Goal: Task Accomplishment & Management: Use online tool/utility

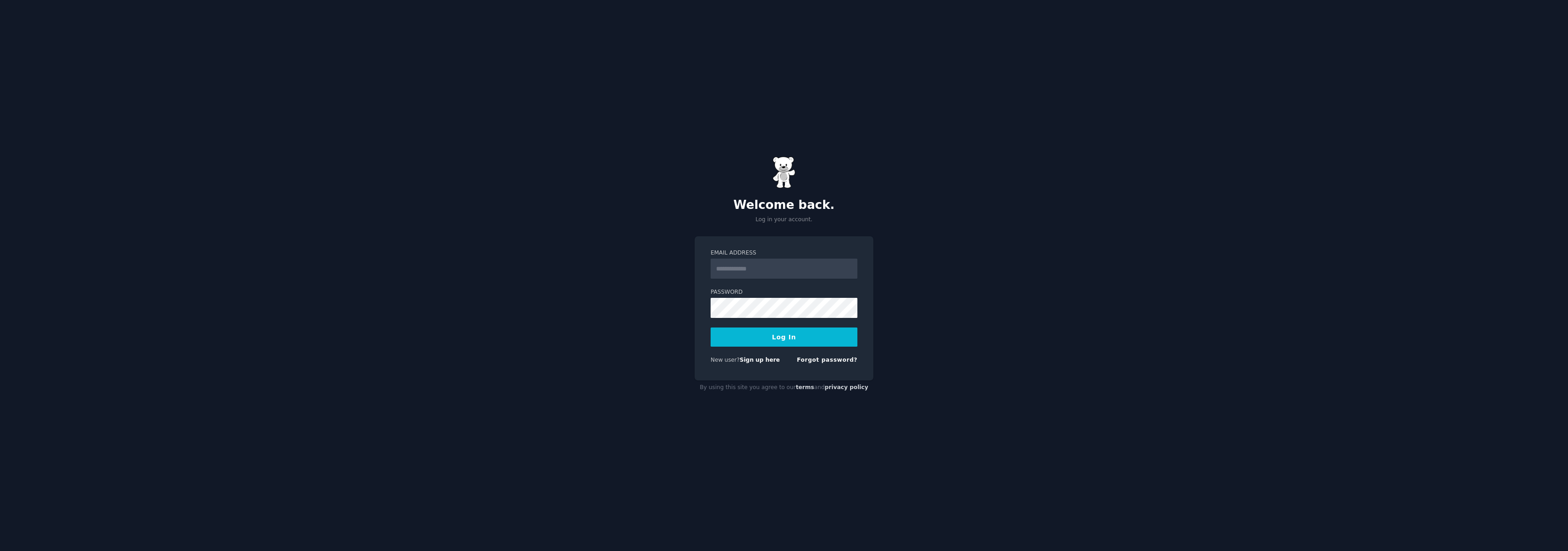
type input "**********"
click at [783, 340] on button "Log In" at bounding box center [784, 337] width 147 height 19
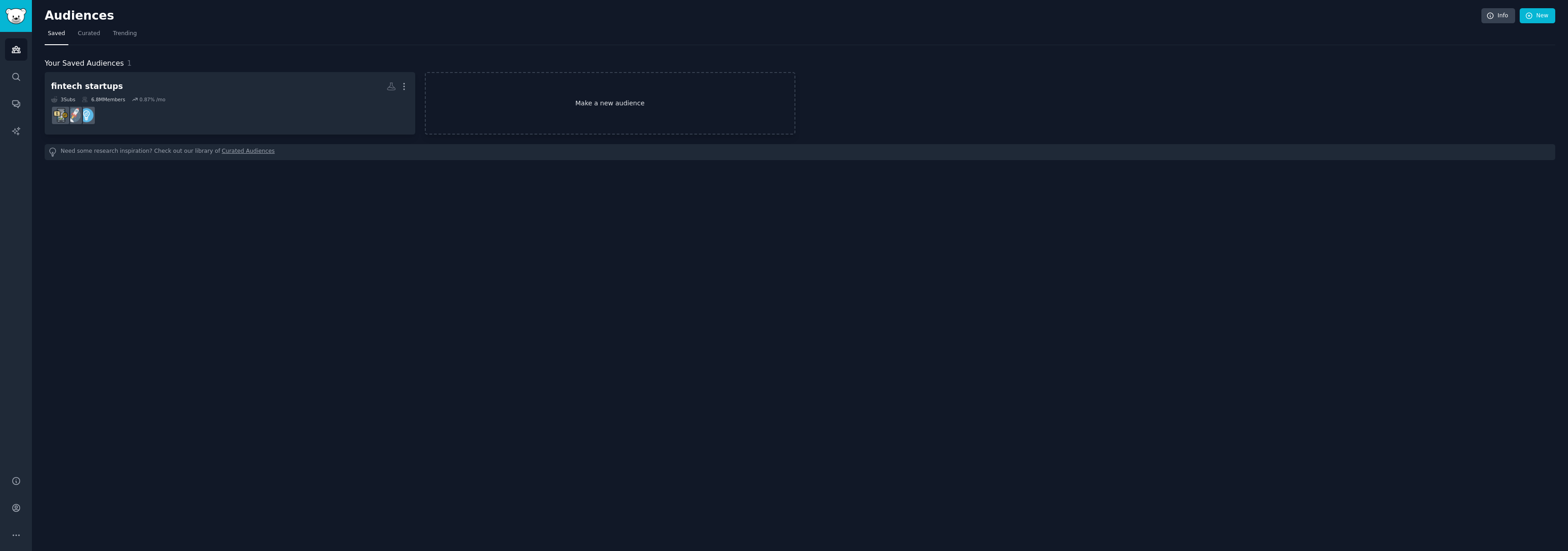
click at [589, 99] on link "Make a new audience" at bounding box center [610, 103] width 371 height 62
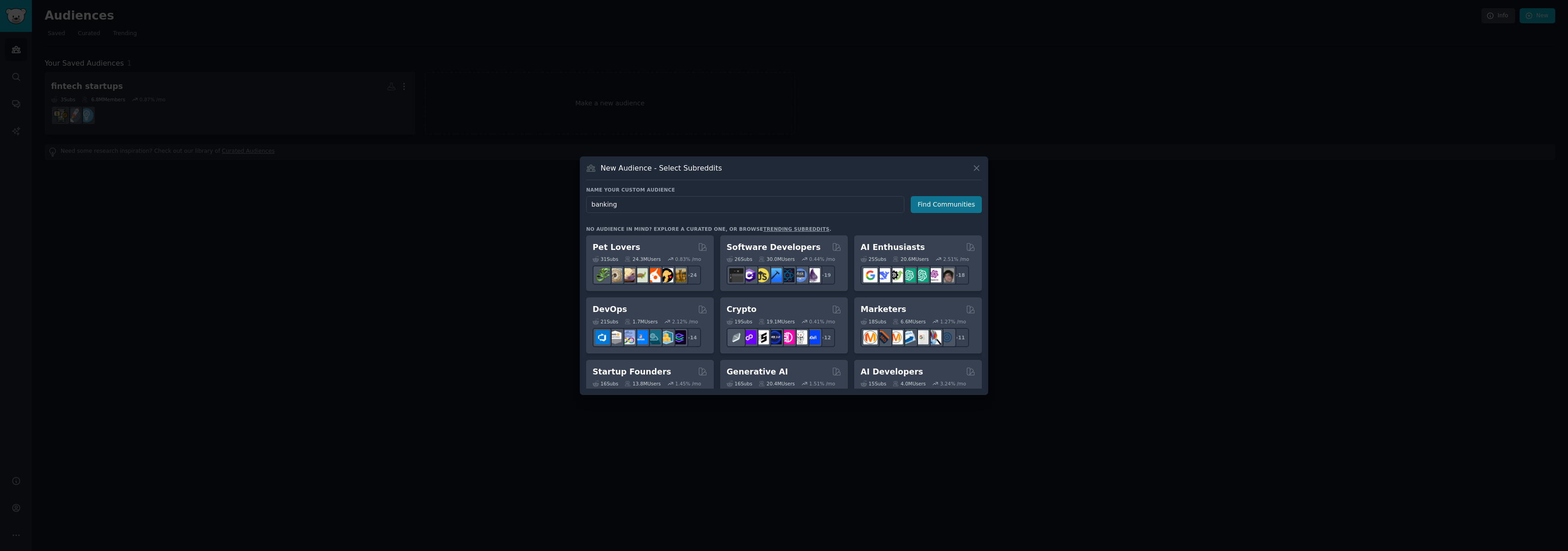
type input "banking"
click at [954, 207] on button "Find Communities" at bounding box center [946, 204] width 71 height 17
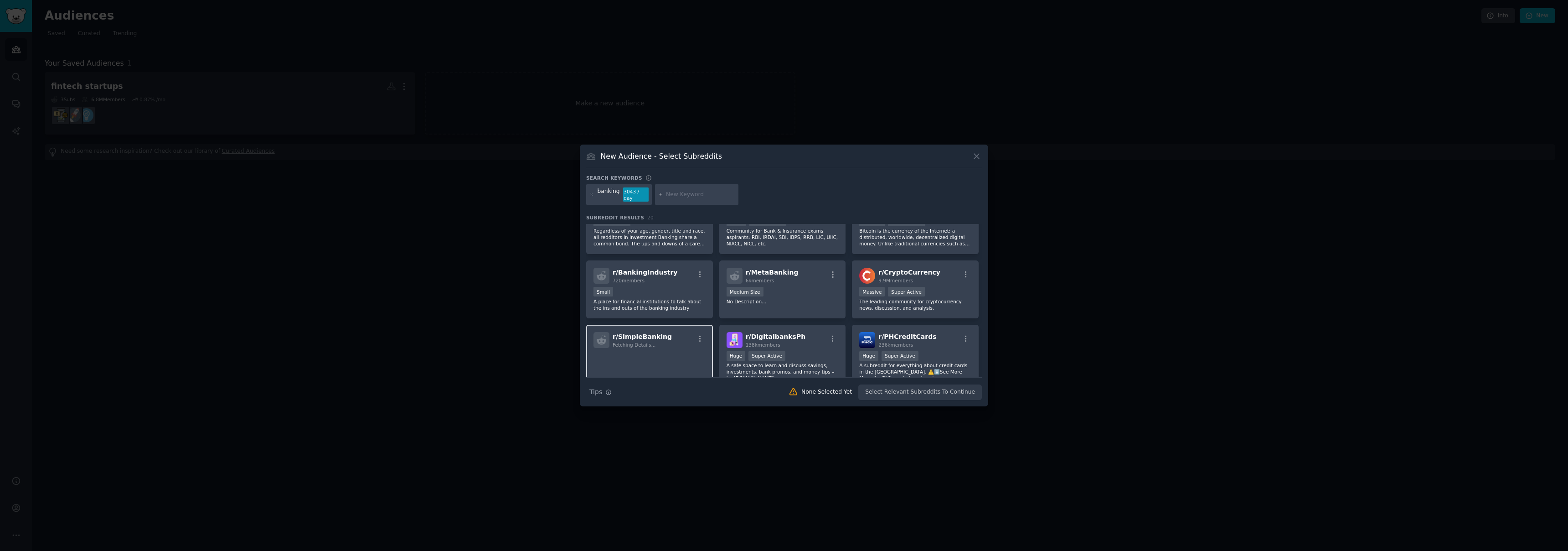
scroll to position [110, 0]
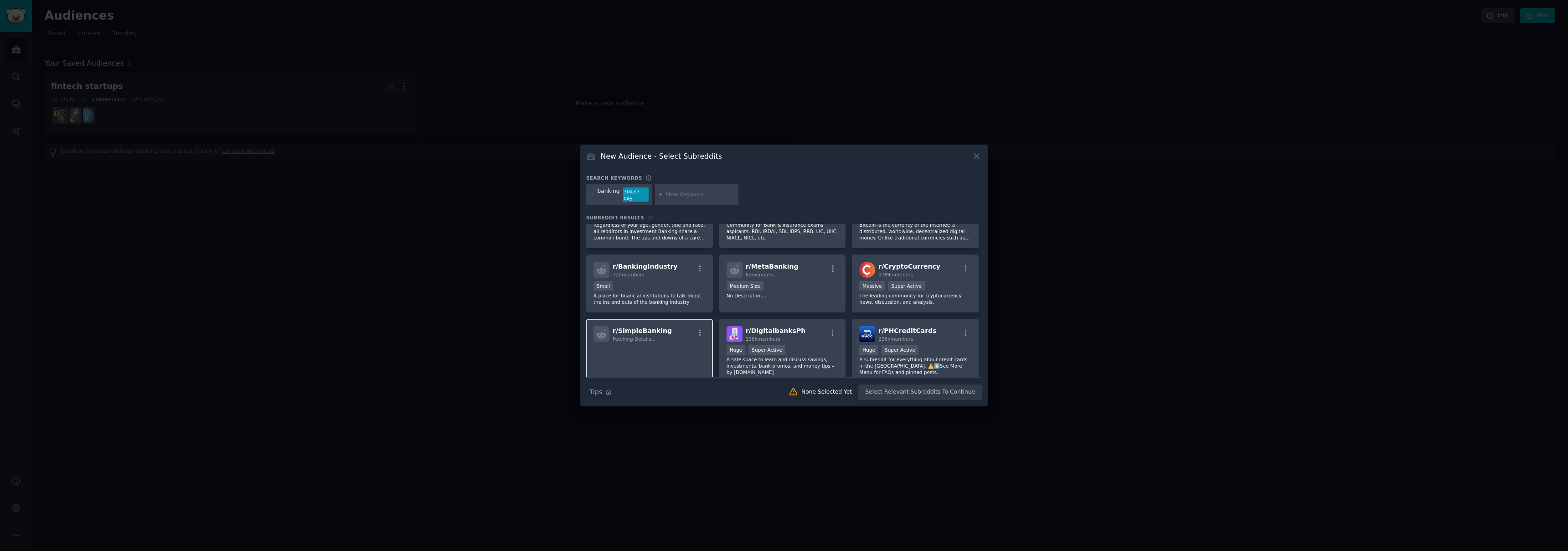
click at [665, 337] on div "r/ SimpleBanking Fetching Details..." at bounding box center [649, 333] width 112 height 16
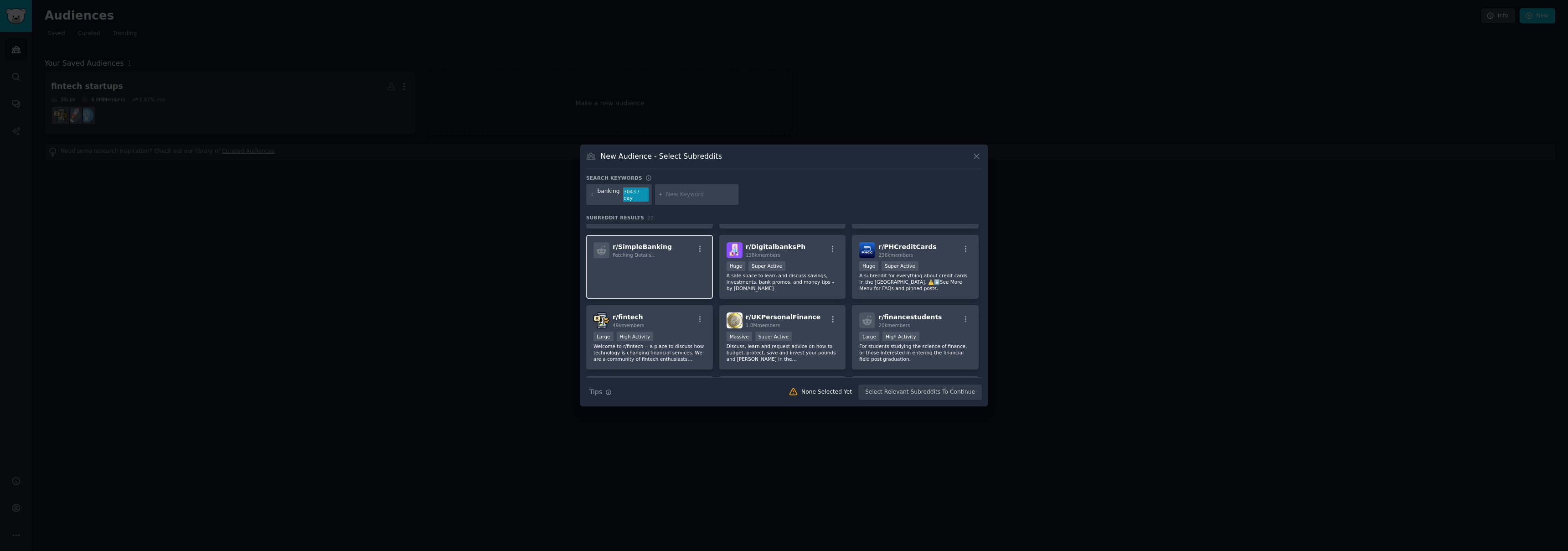
scroll to position [200, 0]
click at [672, 326] on div "Large High Activity" at bounding box center [649, 332] width 112 height 11
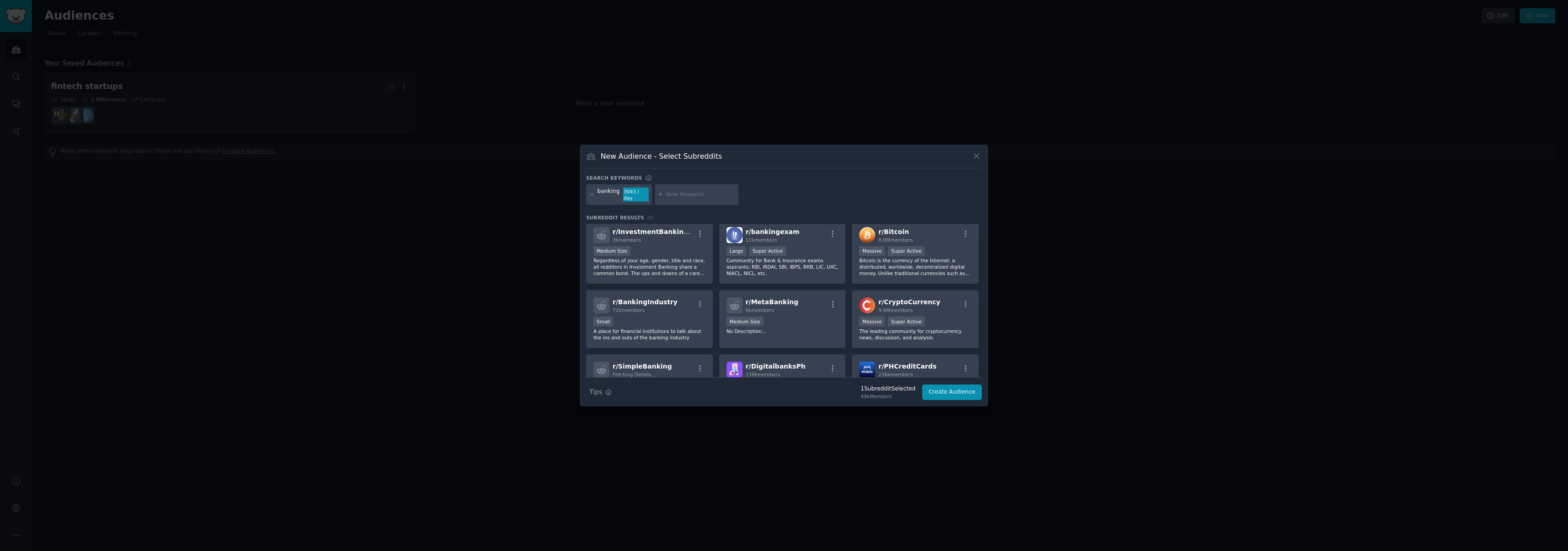
scroll to position [69, 0]
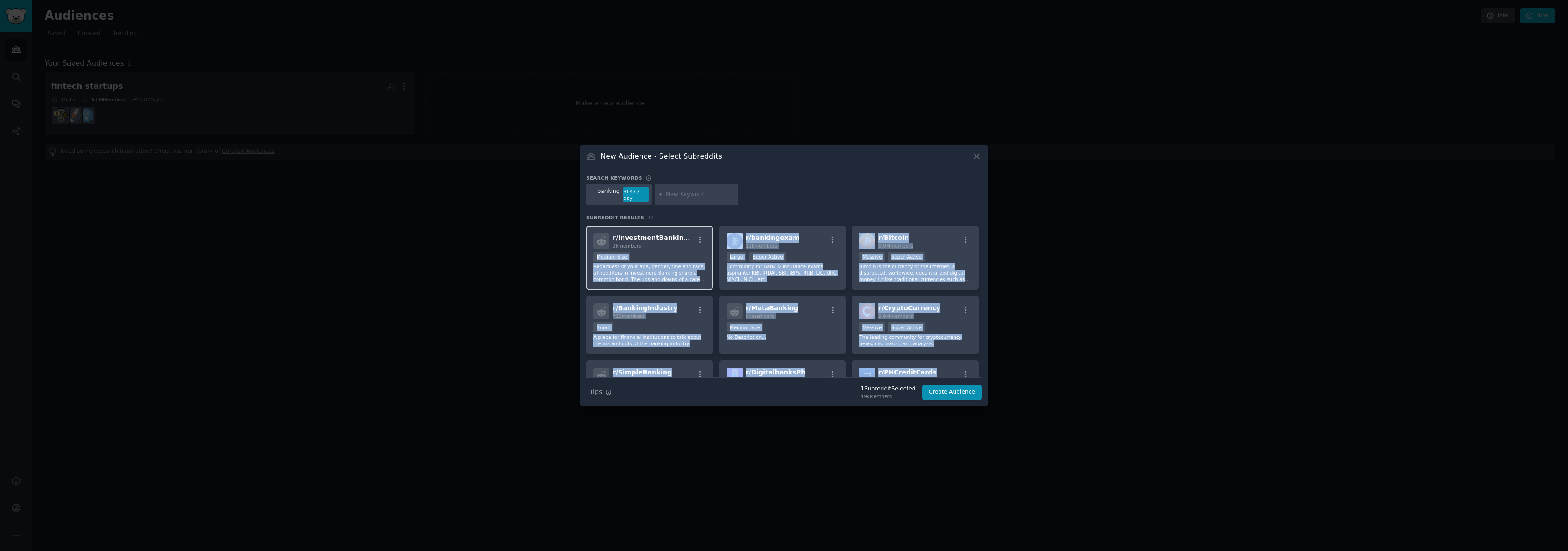
click at [668, 250] on div "r/ InvestmentBankingLife 3k members Medium Size Regardless of your age, gender,…" at bounding box center [649, 258] width 126 height 64
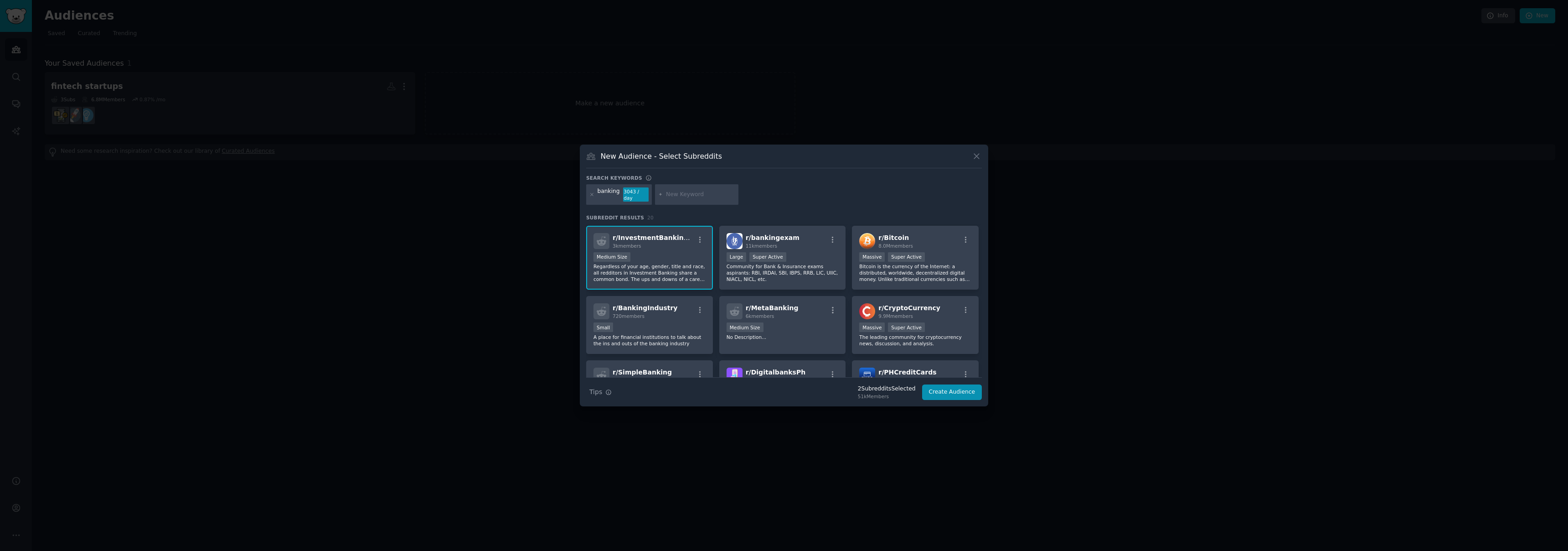
click at [675, 246] on div "3k members" at bounding box center [653, 246] width 81 height 7
click at [685, 249] on div "r/ InvestmentBankingLife 3k members Medium Size Regardless of your age, gender,…" at bounding box center [649, 258] width 126 height 64
click at [696, 269] on p "Regardless of your age, gender, title and race, all redditors in Investment Ban…" at bounding box center [649, 272] width 112 height 19
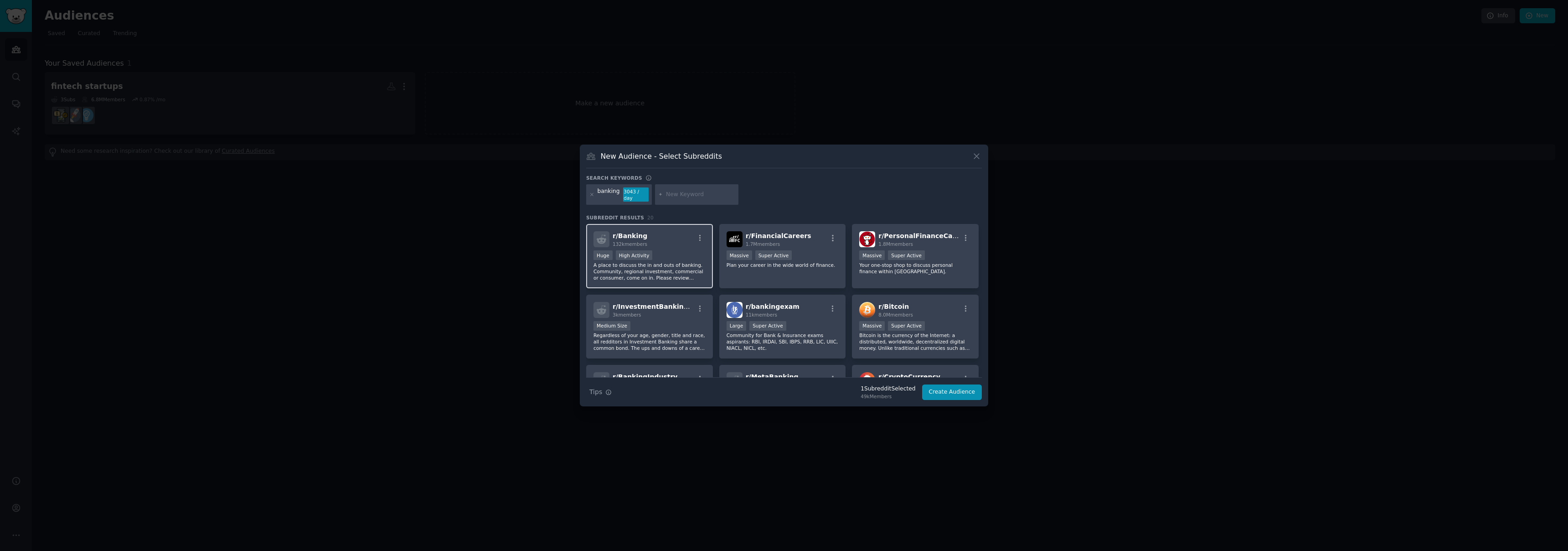
click at [674, 242] on div "r/ Banking 132k members" at bounding box center [649, 239] width 112 height 16
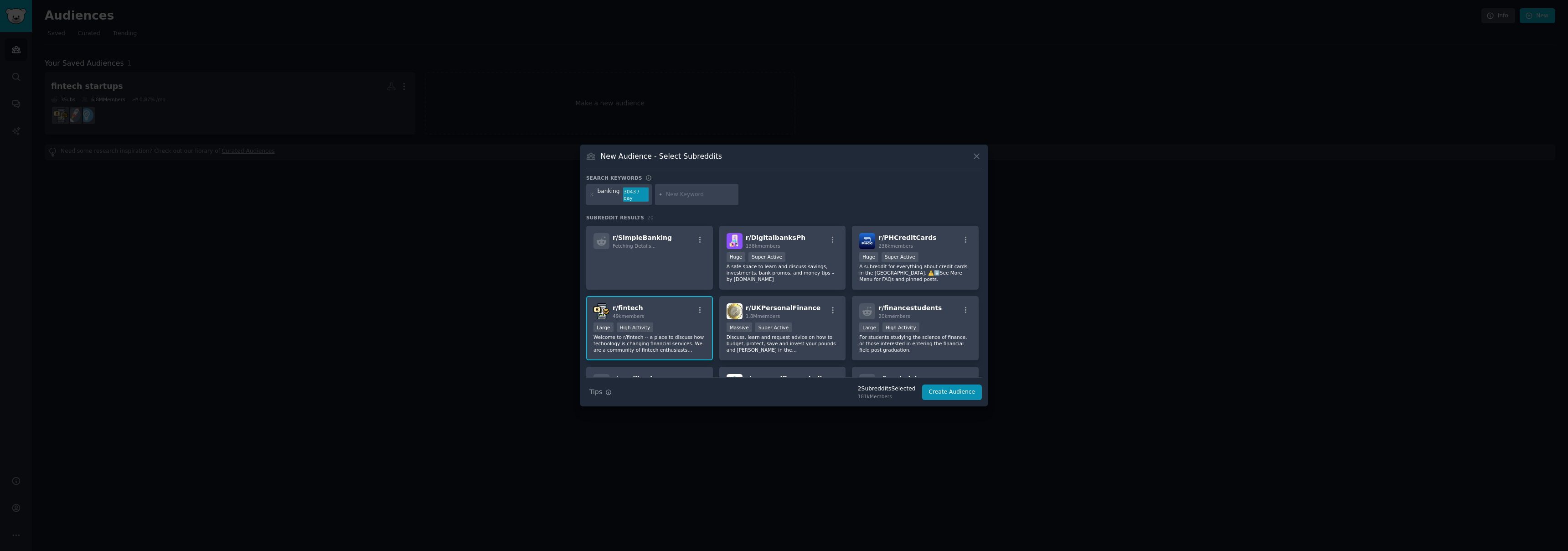
scroll to position [234, 0]
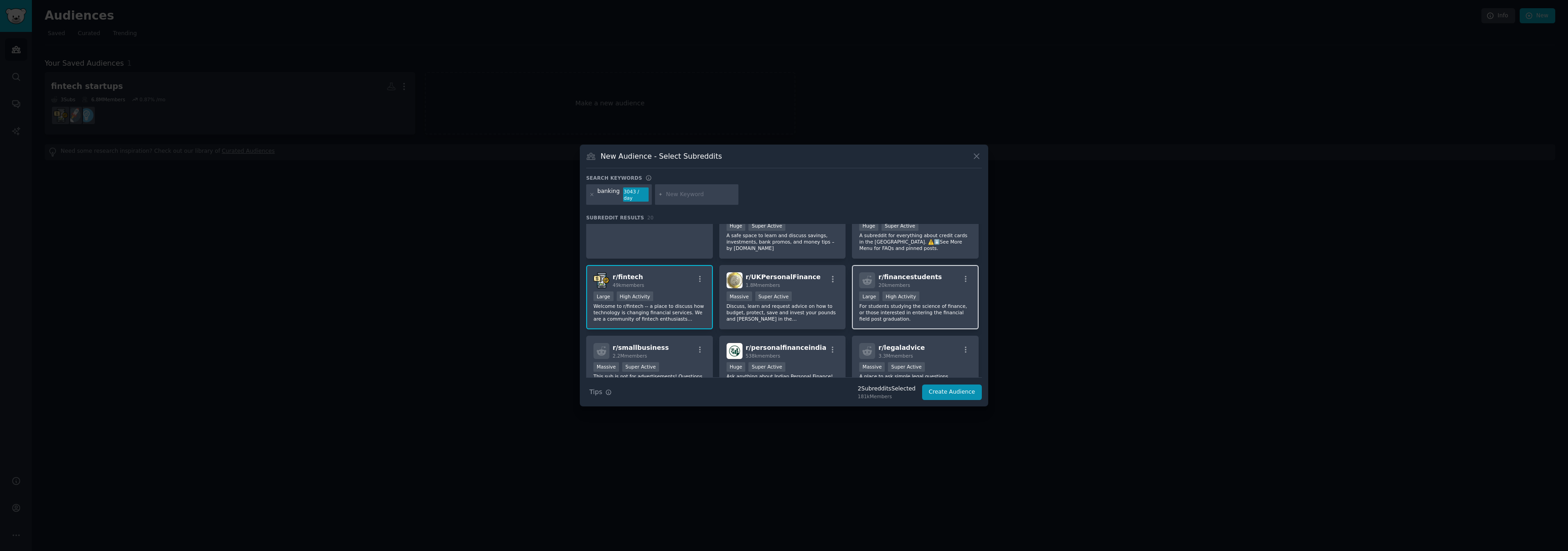
click at [915, 273] on h2 "r/ financestudents 20k members" at bounding box center [909, 280] width 63 height 16
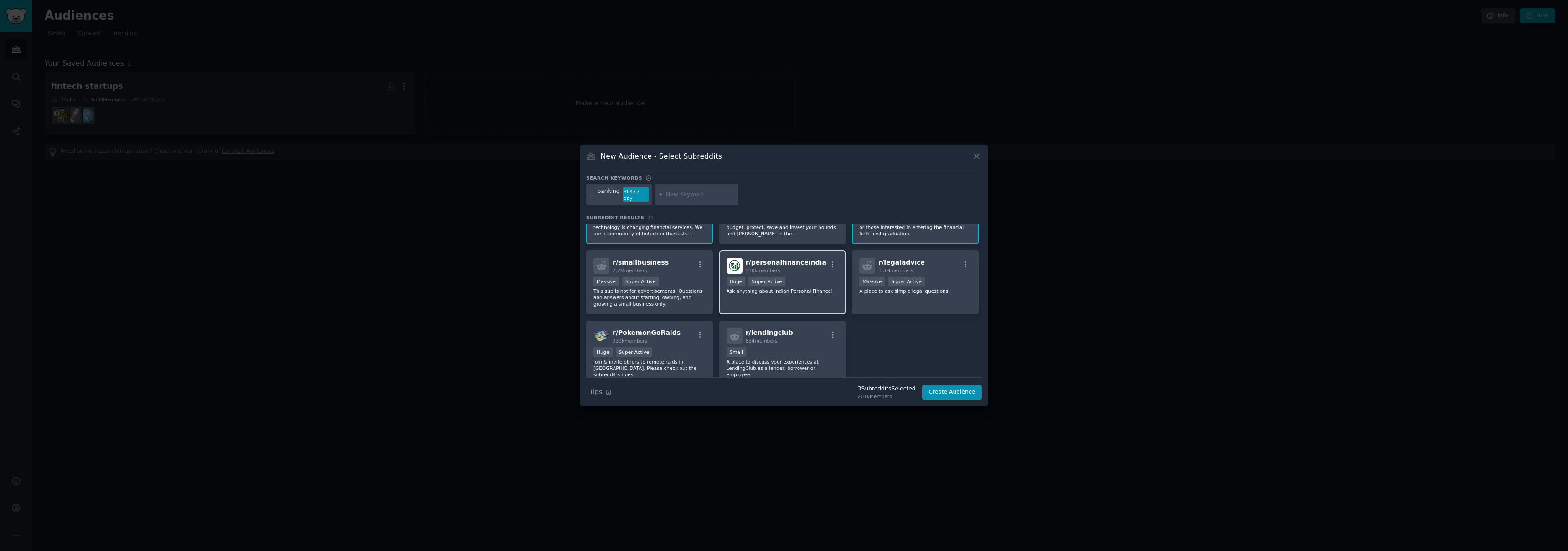
scroll to position [326, 0]
click at [943, 393] on button "Create Audience" at bounding box center [952, 392] width 60 height 16
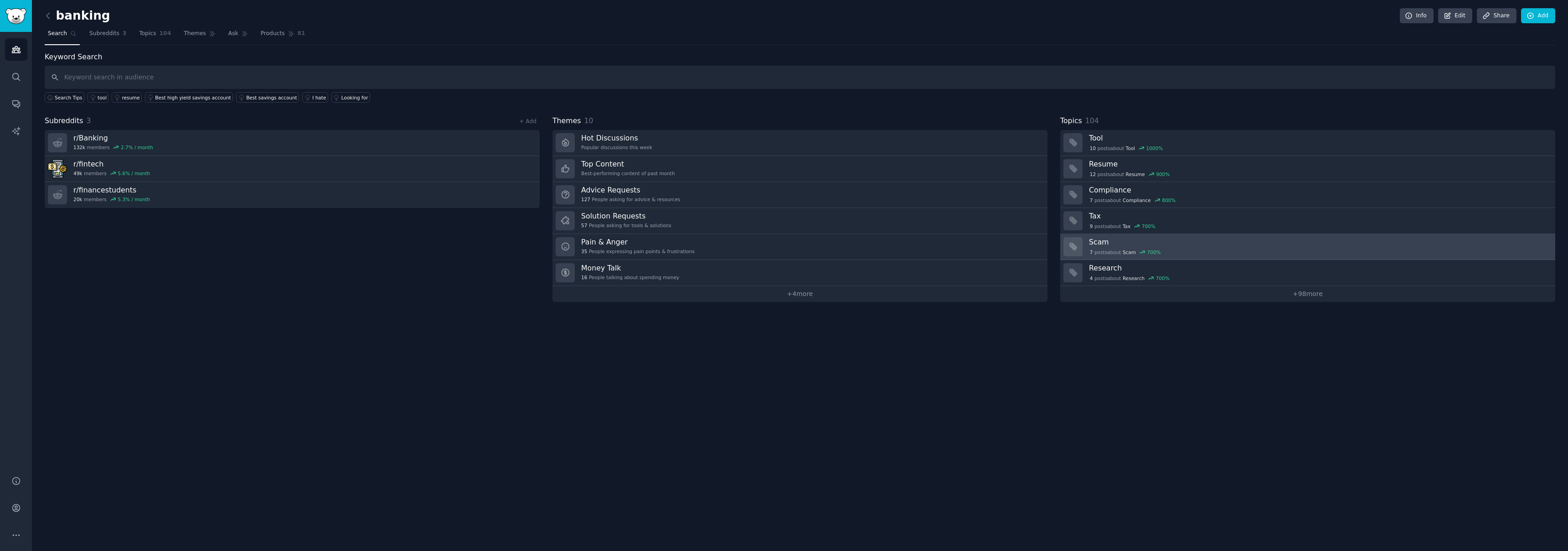
click at [1123, 241] on h3 "Scam" at bounding box center [1319, 242] width 459 height 10
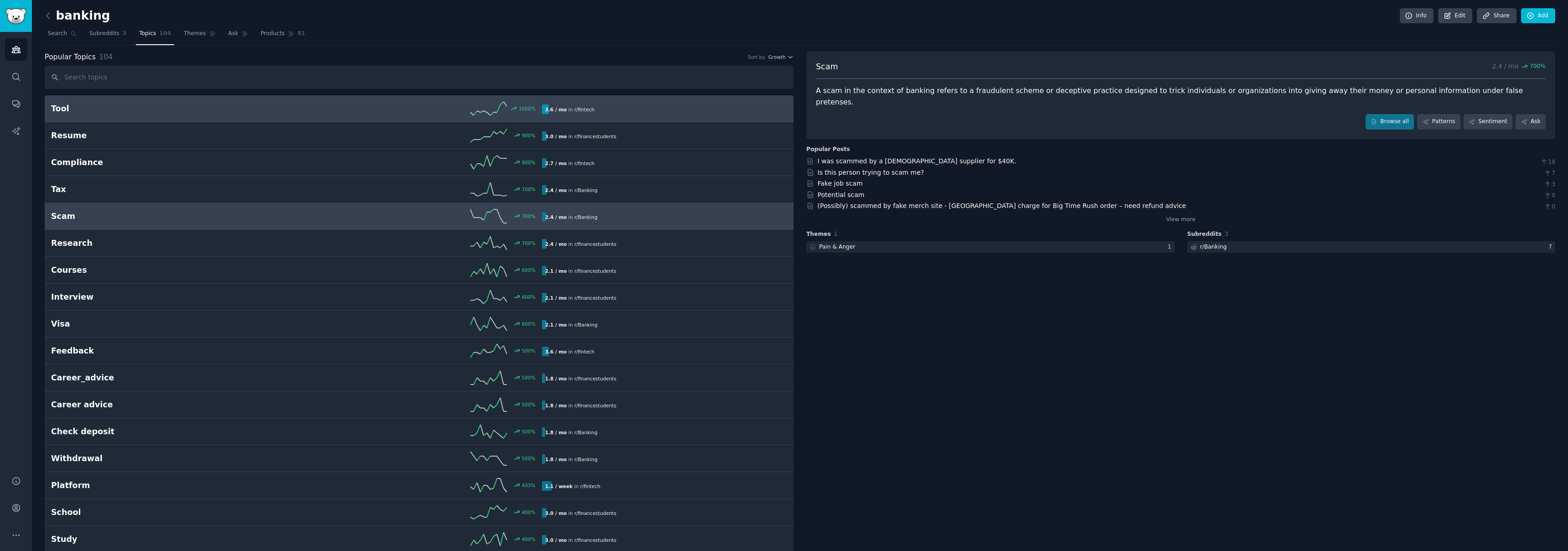
click at [332, 110] on div "1000 %" at bounding box center [418, 108] width 245 height 14
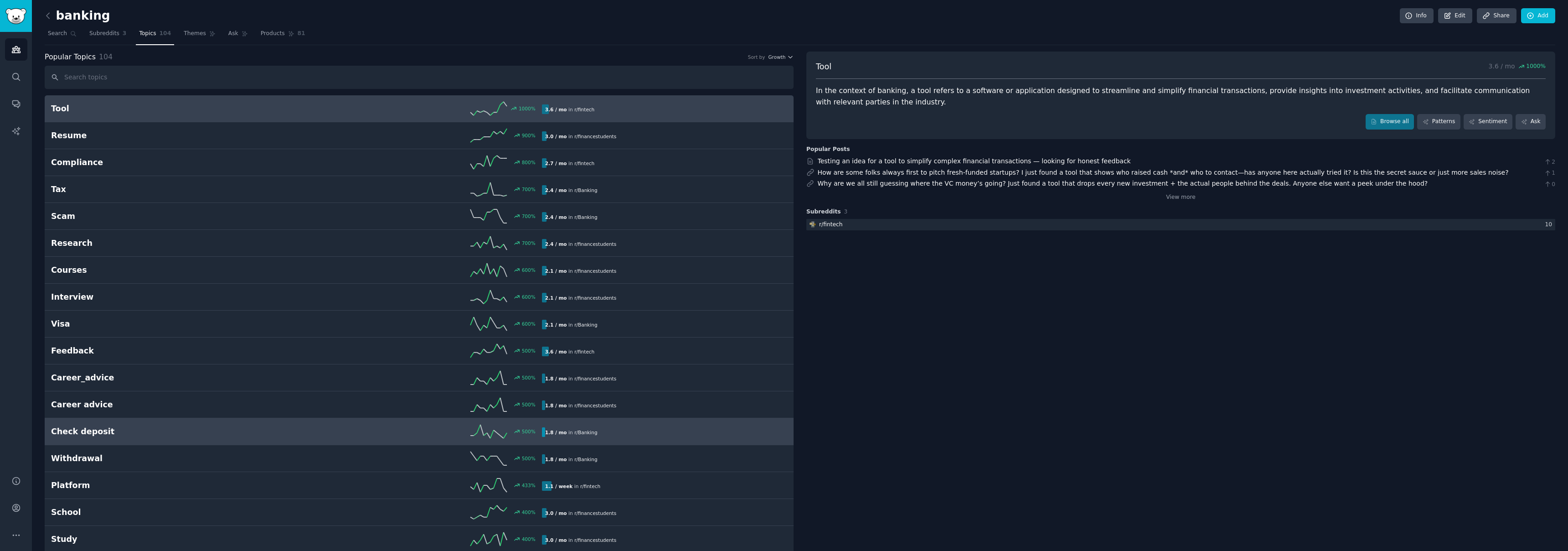
click at [377, 435] on div "500 %" at bounding box center [418, 431] width 245 height 14
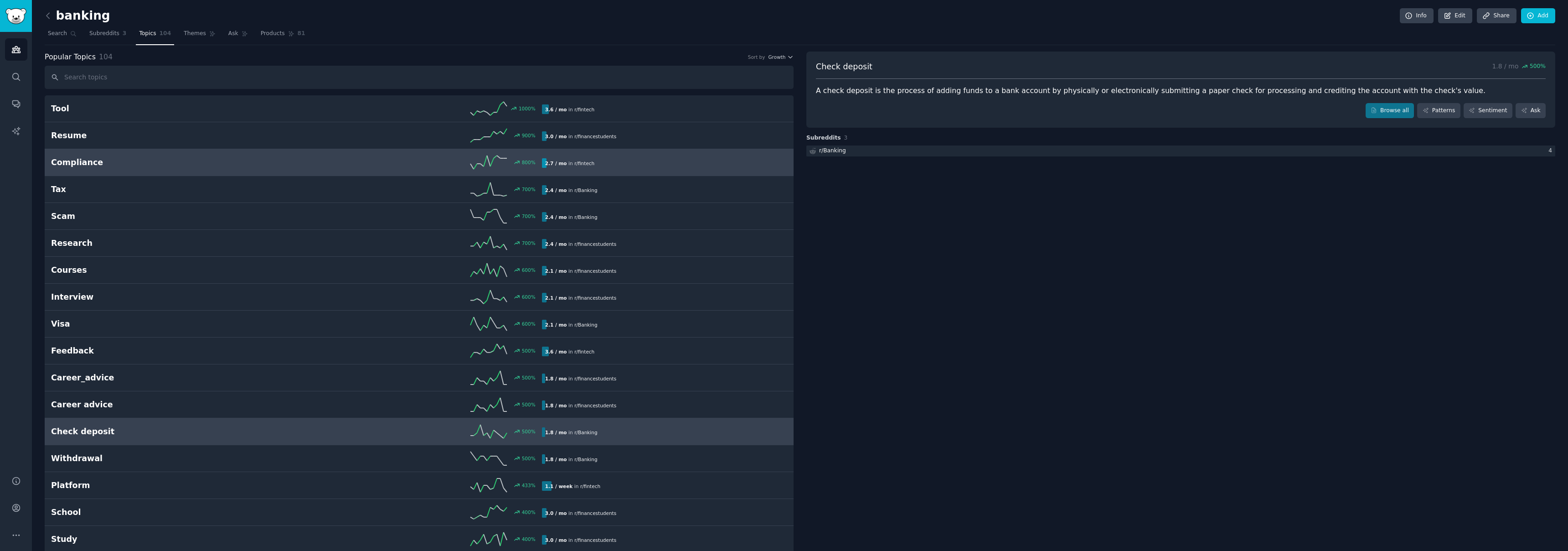
click at [321, 158] on div "800 %" at bounding box center [418, 162] width 245 height 14
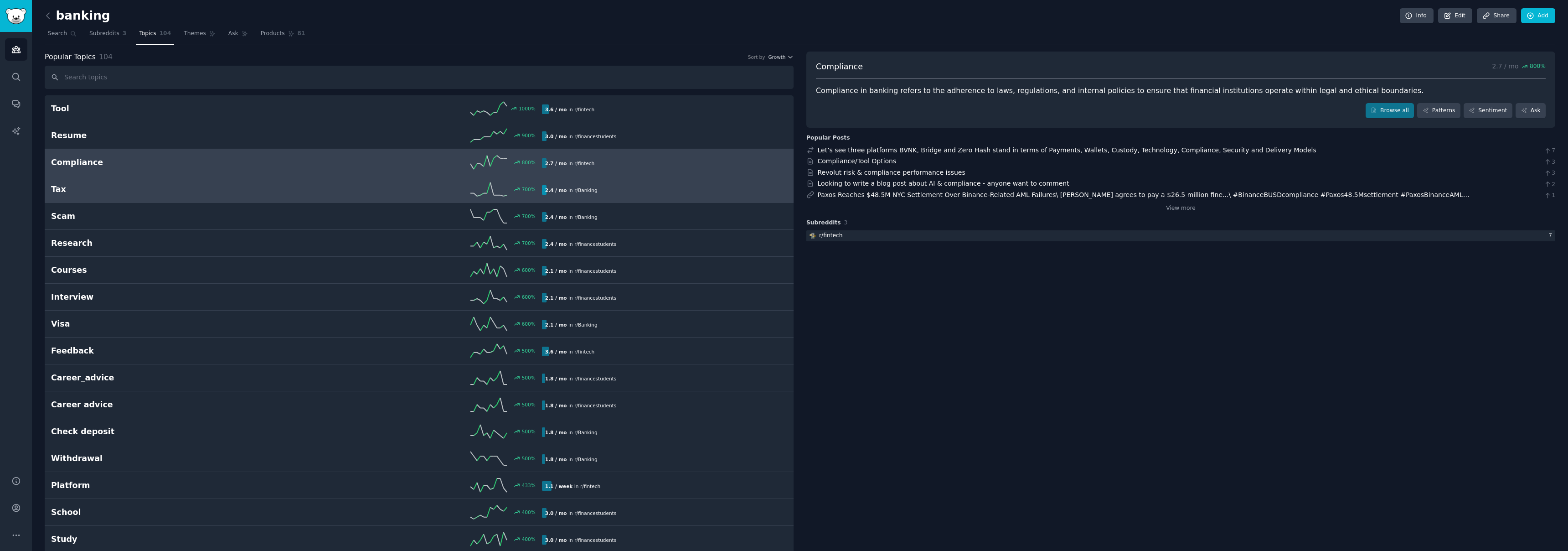
click at [659, 194] on div "2.4 / mo in r/ Banking" at bounding box center [661, 191] width 239 height 10
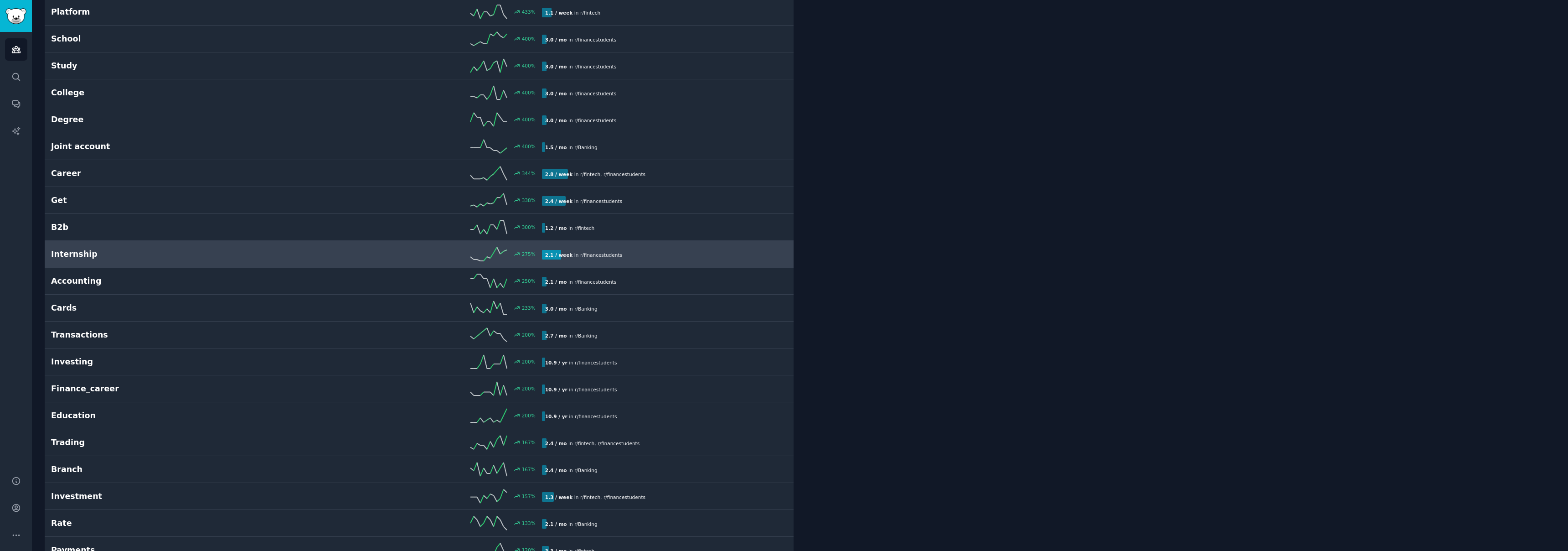
scroll to position [480, 0]
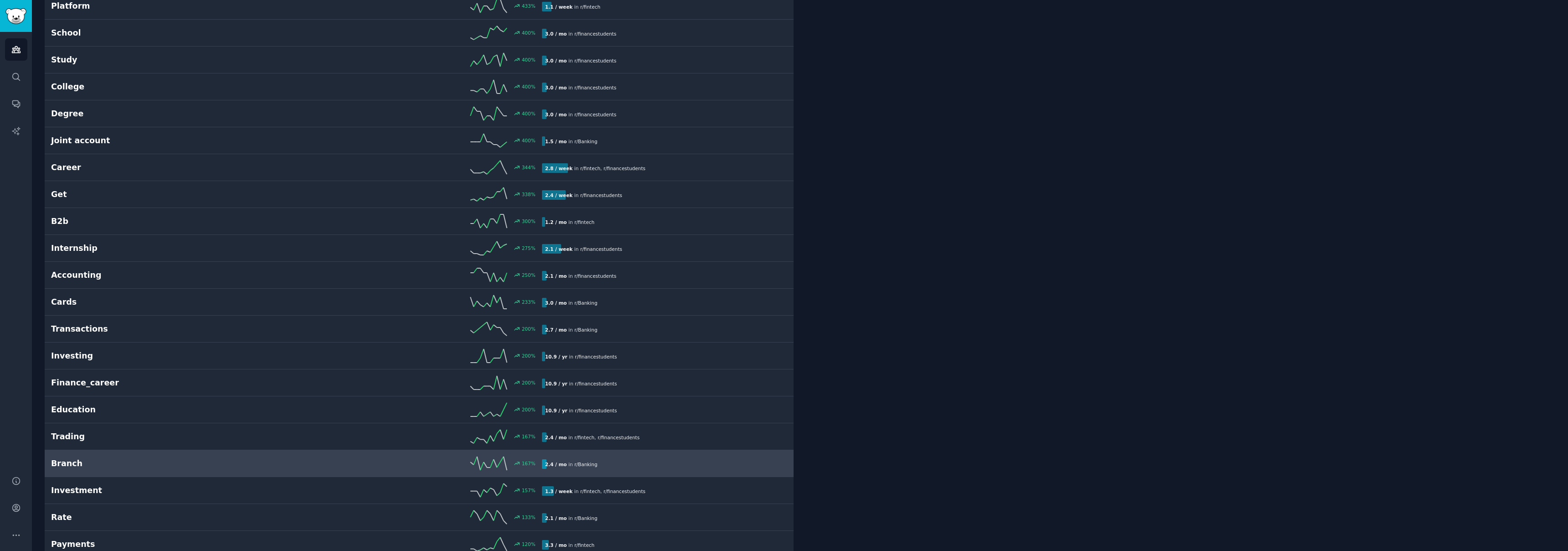
click at [291, 471] on link "Branch 167 % 2.4 / mo in r/ Banking" at bounding box center [418, 463] width 749 height 27
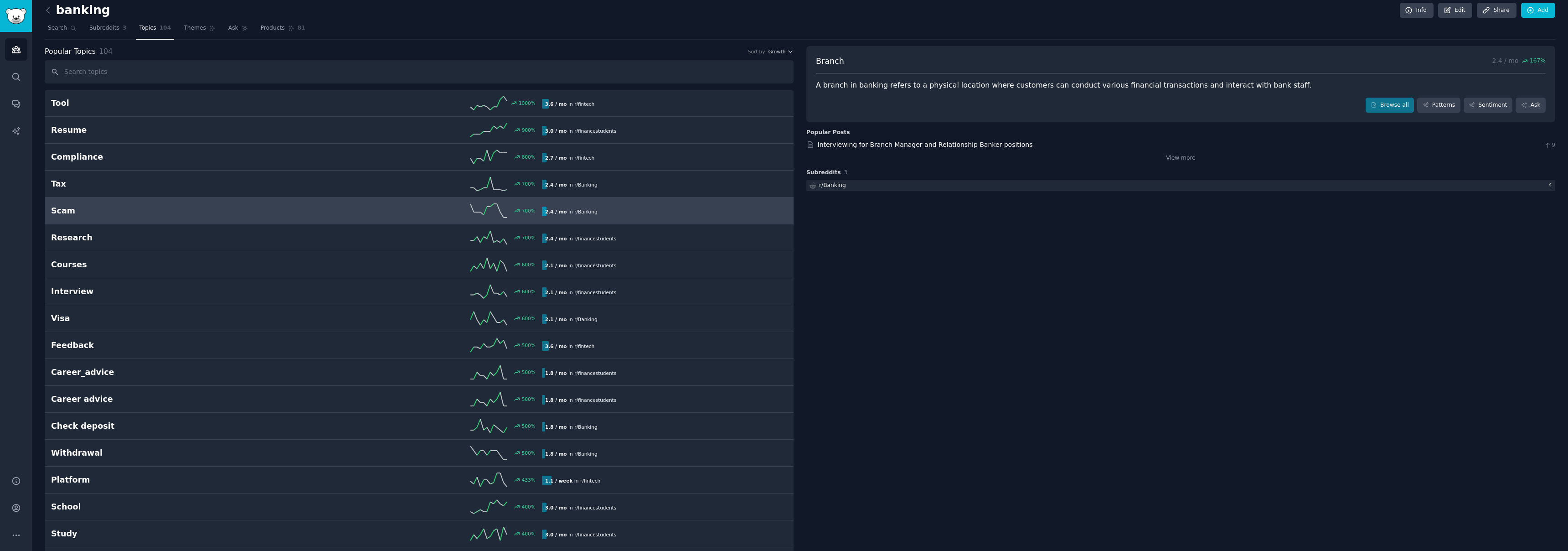
scroll to position [11, 0]
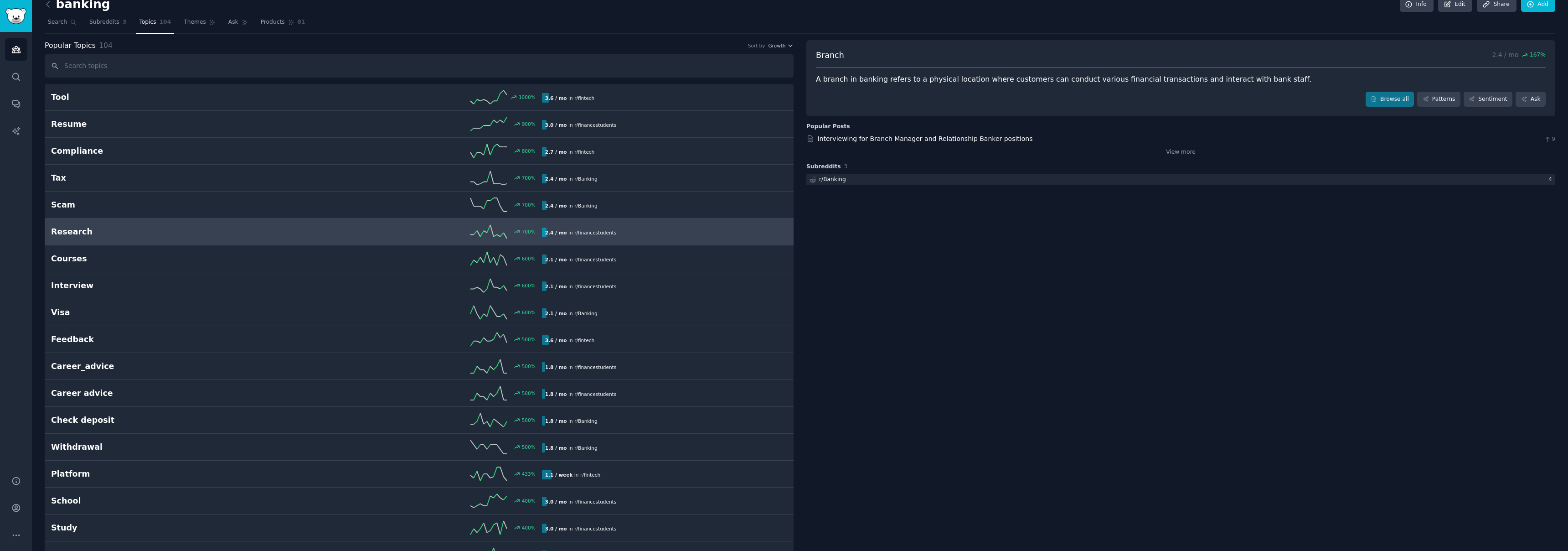
click at [263, 234] on h2 "Research" at bounding box center [173, 232] width 245 height 11
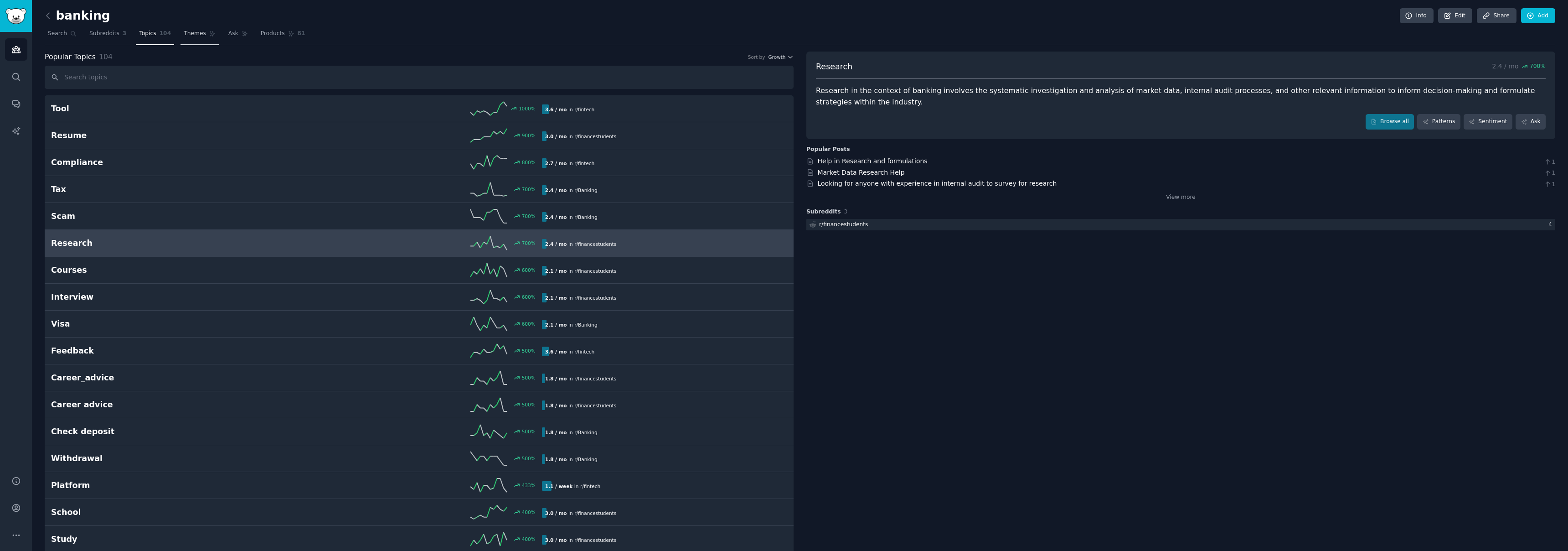
click at [198, 31] on span "Themes" at bounding box center [194, 34] width 22 height 8
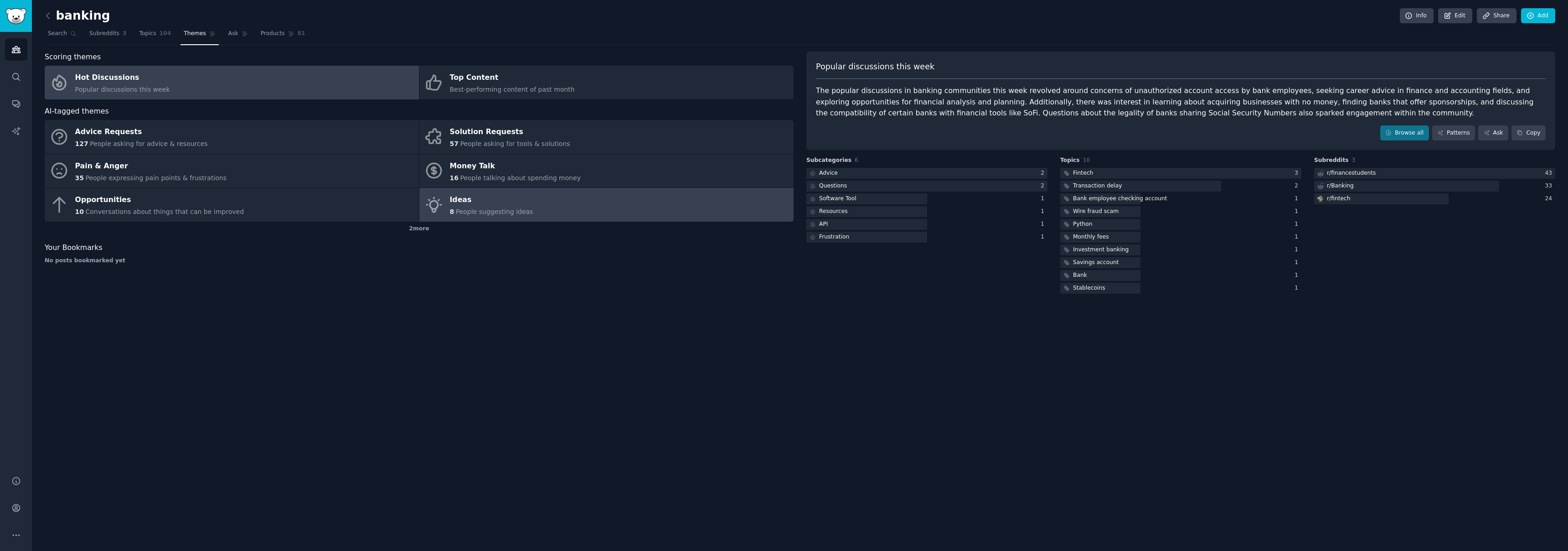
click at [599, 199] on link "Ideas 8 People suggesting ideas" at bounding box center [606, 204] width 374 height 34
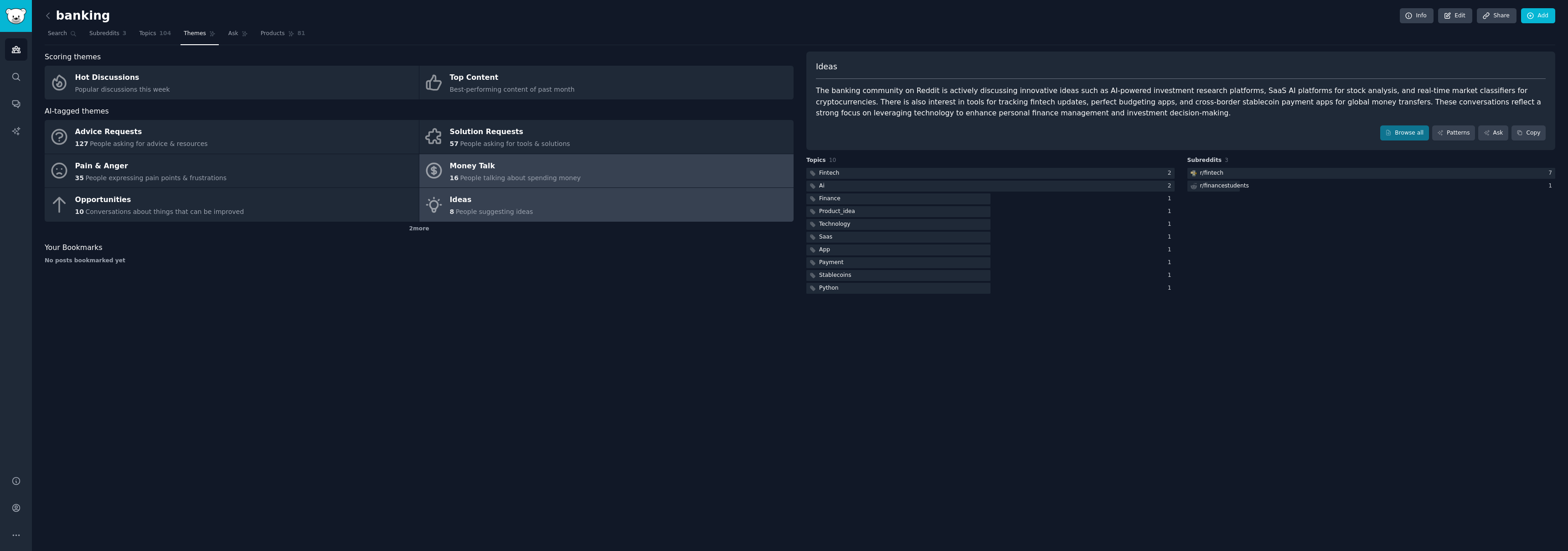
click at [610, 170] on link "Money Talk 16 People talking about spending money" at bounding box center [606, 171] width 374 height 34
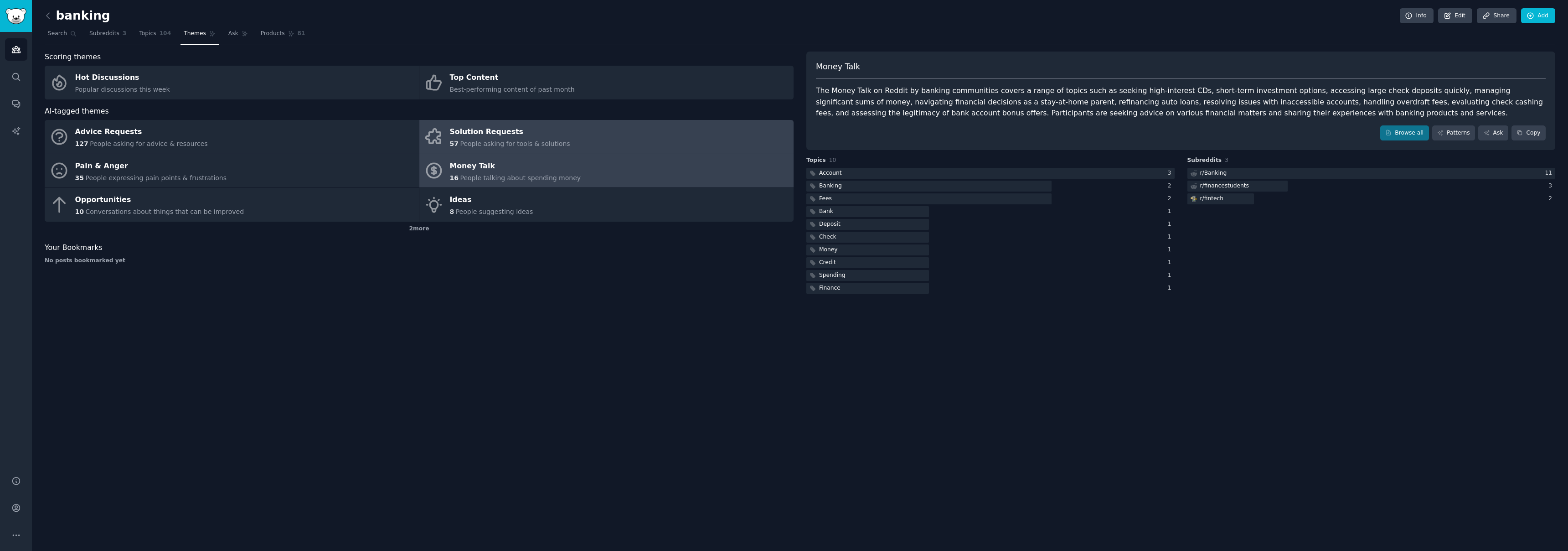
click at [617, 134] on link "Solution Requests 57 People asking for tools & solutions" at bounding box center [606, 136] width 374 height 34
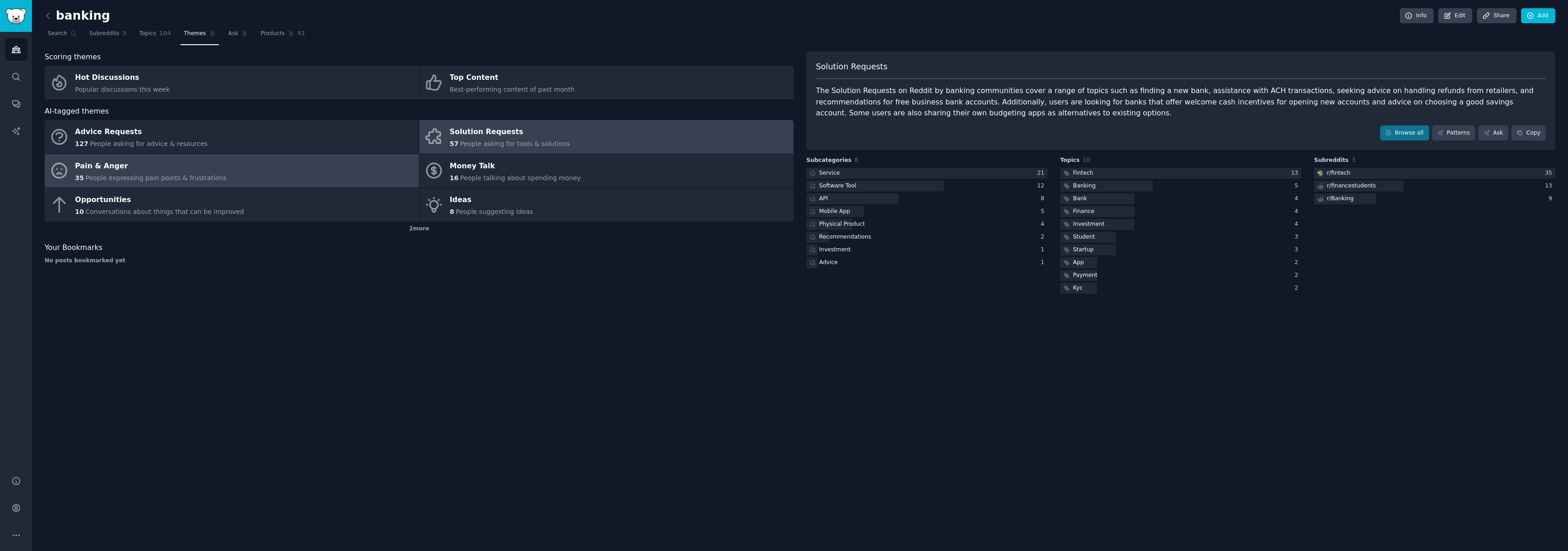
click at [164, 165] on div "Pain & Anger" at bounding box center [151, 166] width 152 height 15
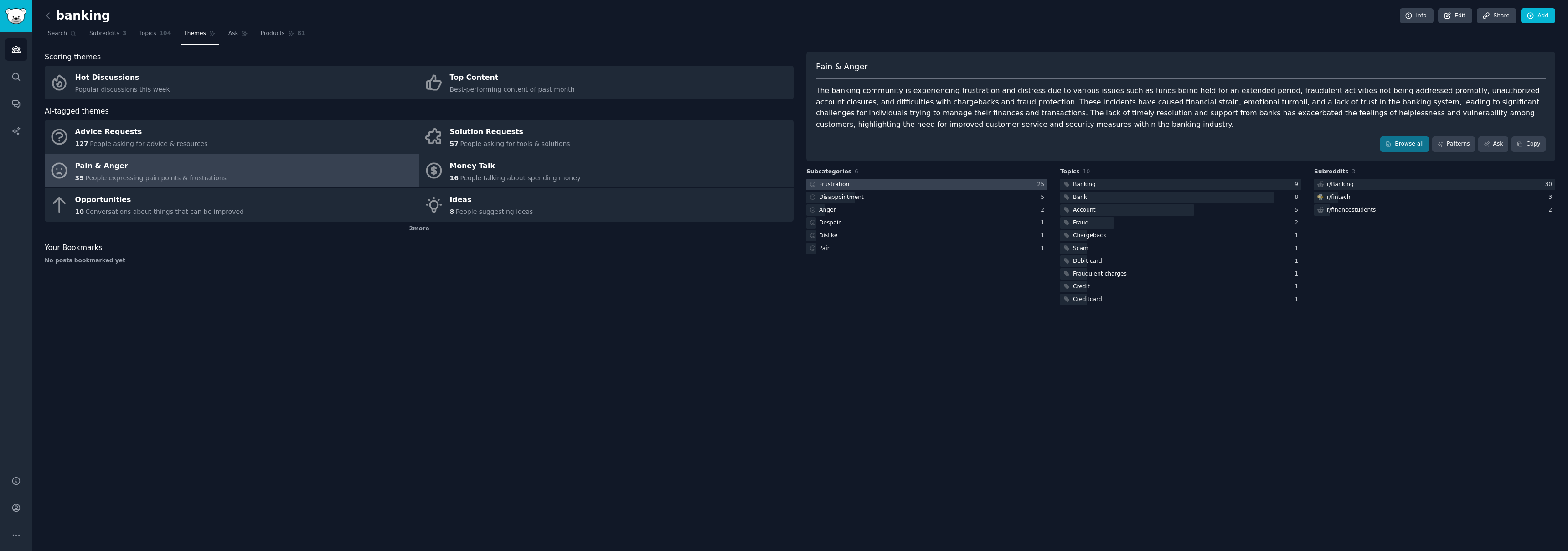
click at [909, 185] on div at bounding box center [927, 185] width 241 height 11
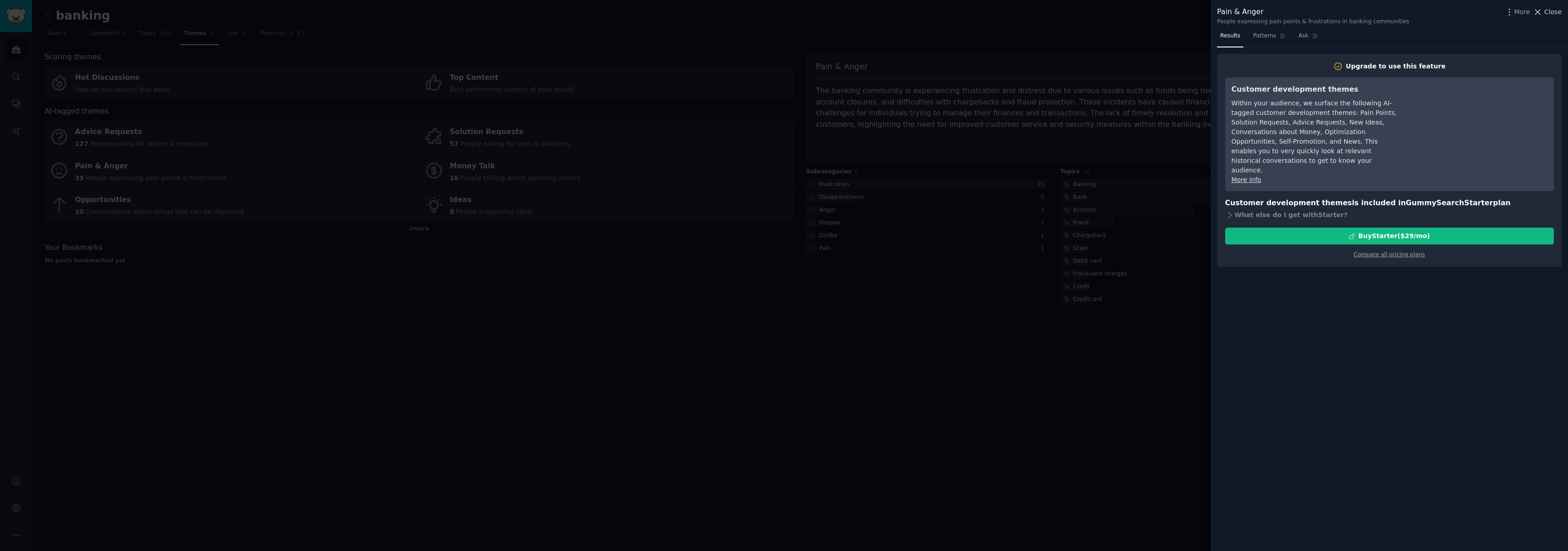
click at [1548, 10] on span "Close" at bounding box center [1552, 12] width 17 height 10
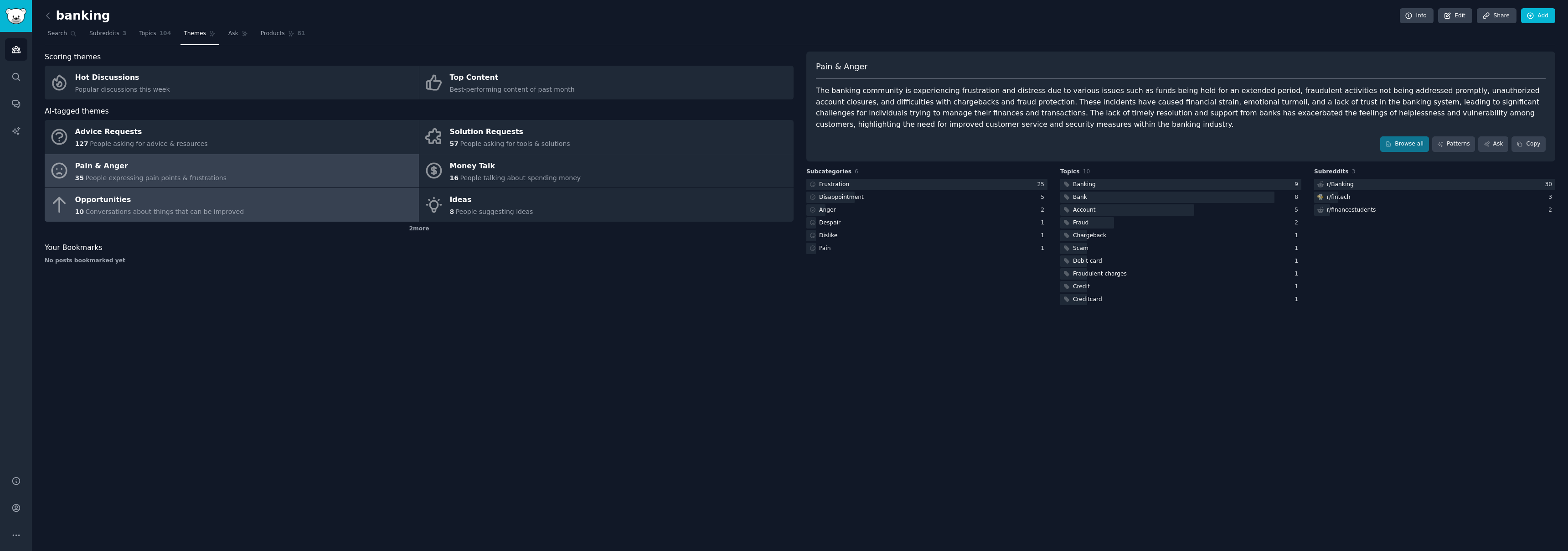
click at [236, 201] on link "Opportunities 10 Conversations about things that can be improved" at bounding box center [231, 204] width 374 height 34
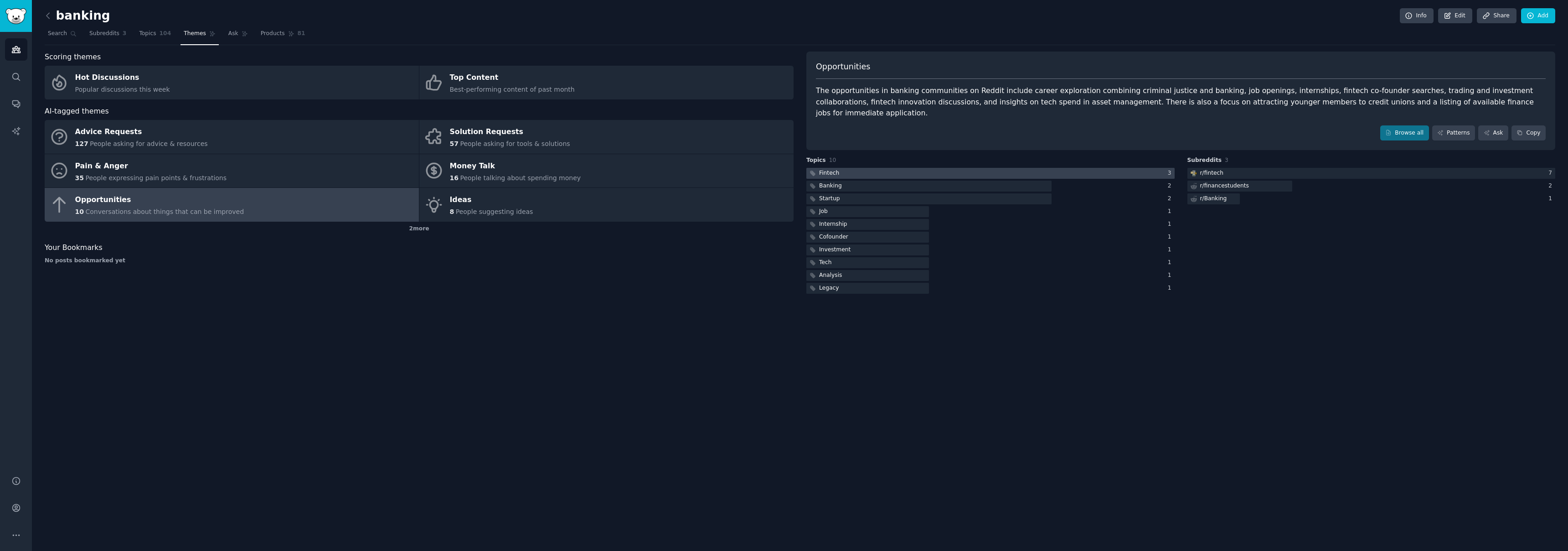
click at [952, 168] on div at bounding box center [990, 173] width 368 height 11
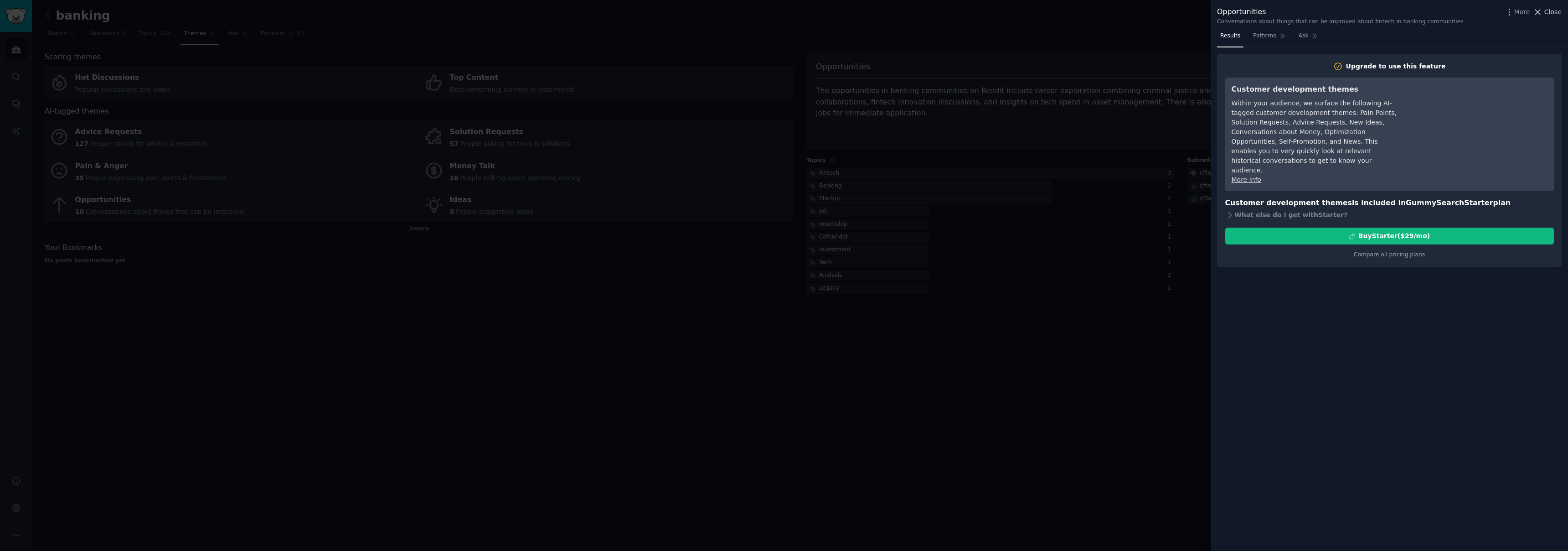
click at [1552, 14] on span "Close" at bounding box center [1552, 12] width 17 height 10
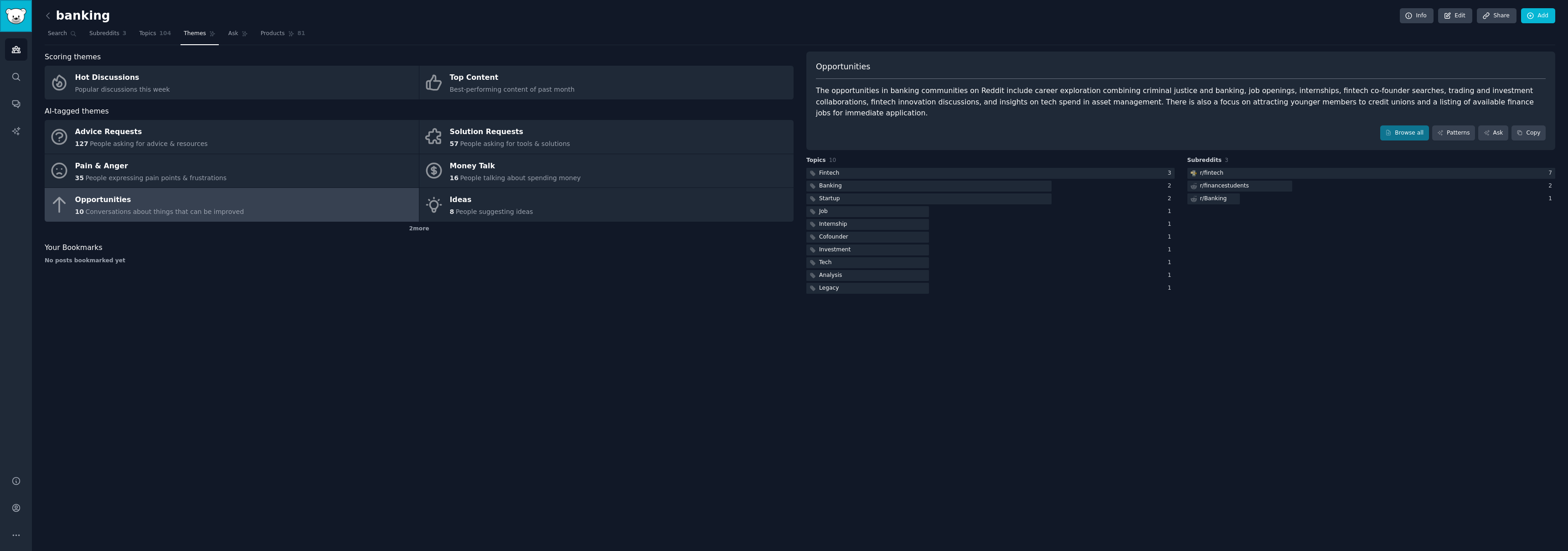
click at [20, 17] on img "Sidebar" at bounding box center [16, 16] width 21 height 16
